Goal: Check status: Check status

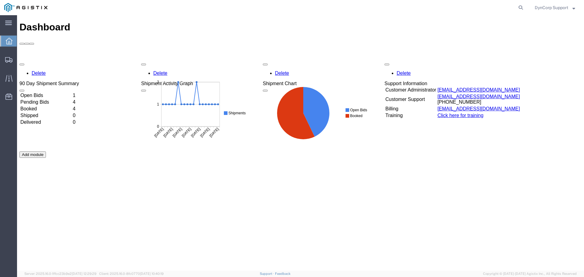
click at [40, 92] on td "Open Bids" at bounding box center [46, 95] width 52 height 6
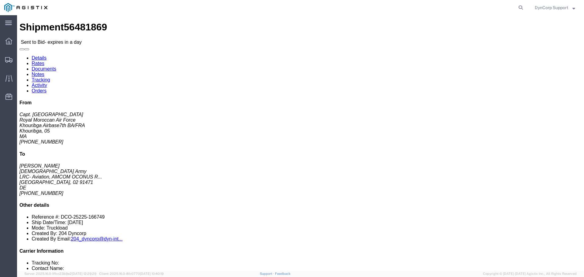
click button "button"
click icon "button"
click button "button"
click icon "button"
